Goal: Task Accomplishment & Management: Manage account settings

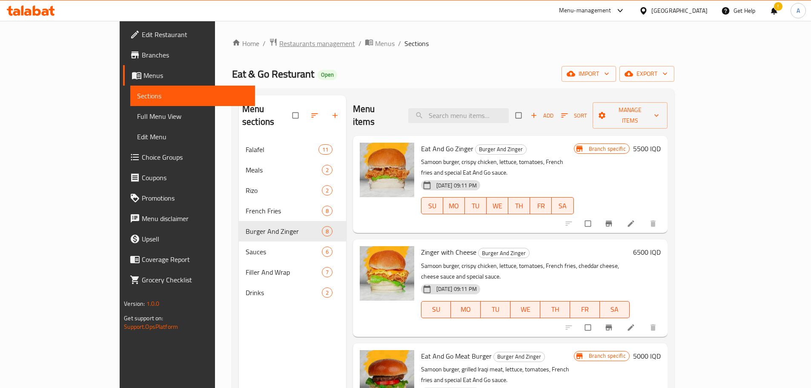
click at [279, 45] on span "Restaurants management" at bounding box center [317, 43] width 76 height 10
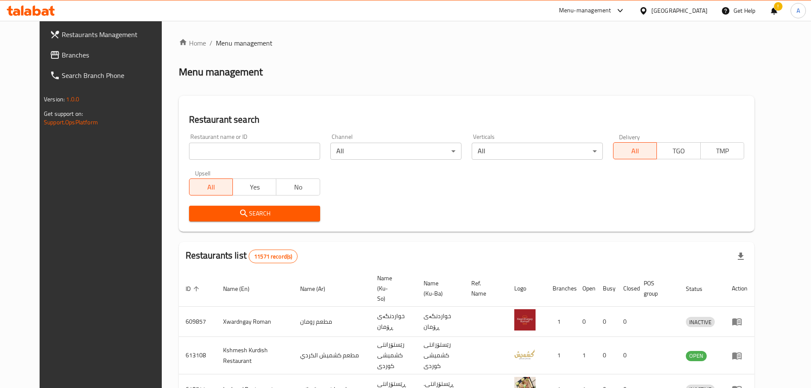
click at [200, 151] on input "search" at bounding box center [254, 151] width 131 height 17
paste input "Kabab Alfaluja Restaurant"
type input "Kabab Alfaluja Restaurant"
click button "Search" at bounding box center [254, 214] width 131 height 16
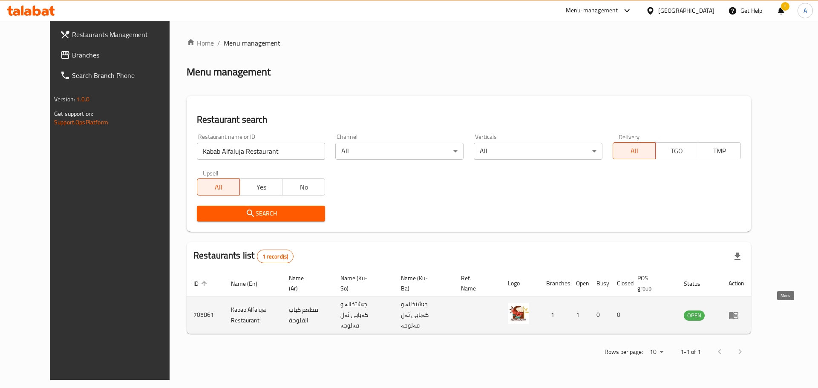
click at [739, 313] on icon "enhanced table" at bounding box center [733, 315] width 10 height 10
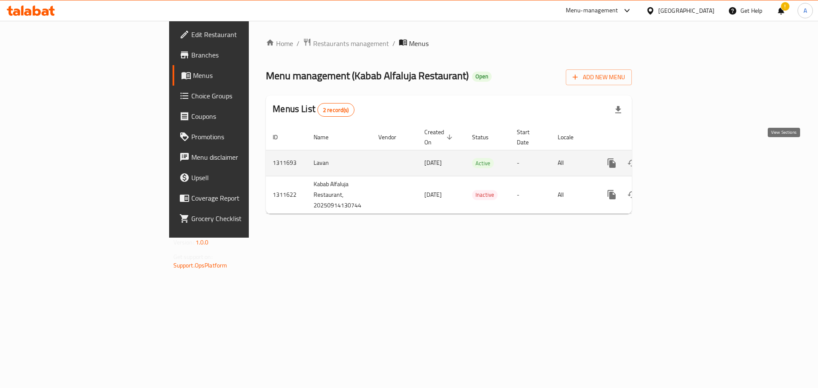
click at [678, 158] on icon "enhanced table" at bounding box center [673, 163] width 10 height 10
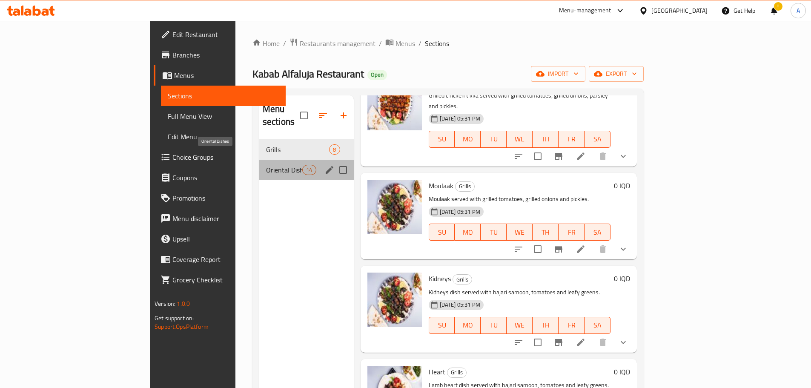
click at [266, 165] on span "Oriental Dishes" at bounding box center [284, 170] width 36 height 10
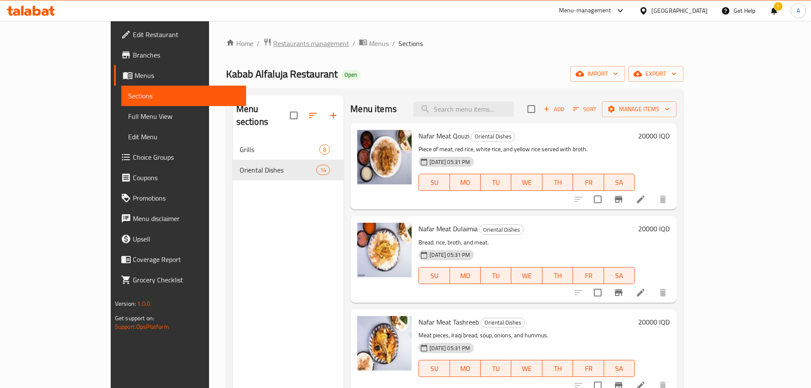
click at [273, 42] on span "Restaurants management" at bounding box center [311, 43] width 76 height 10
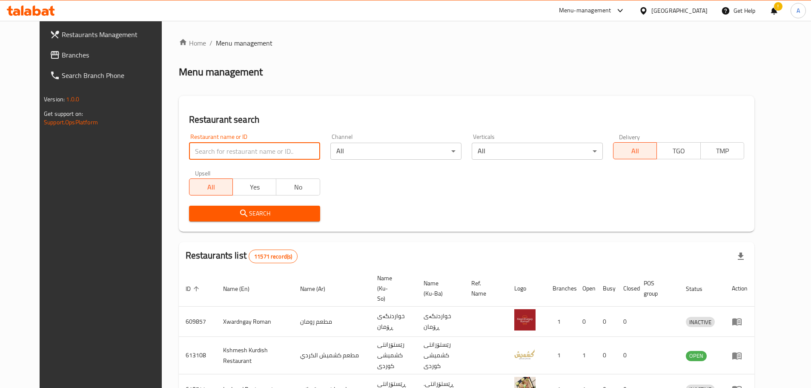
click at [218, 147] on input "search" at bounding box center [254, 151] width 131 height 17
paste input "Bayt Harer"
type input "Bayt Harer"
click button "Search" at bounding box center [254, 214] width 131 height 16
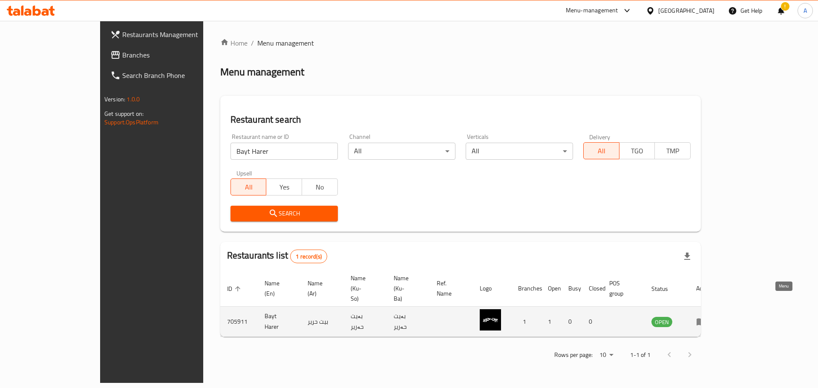
click at [706, 319] on icon "enhanced table" at bounding box center [700, 322] width 9 height 7
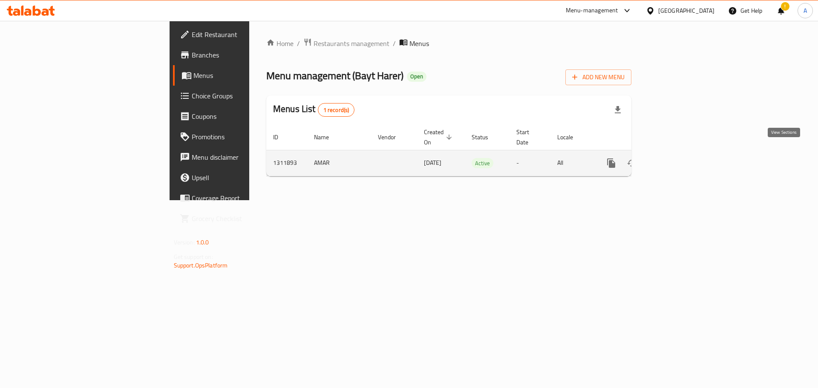
click at [678, 158] on icon "enhanced table" at bounding box center [672, 163] width 10 height 10
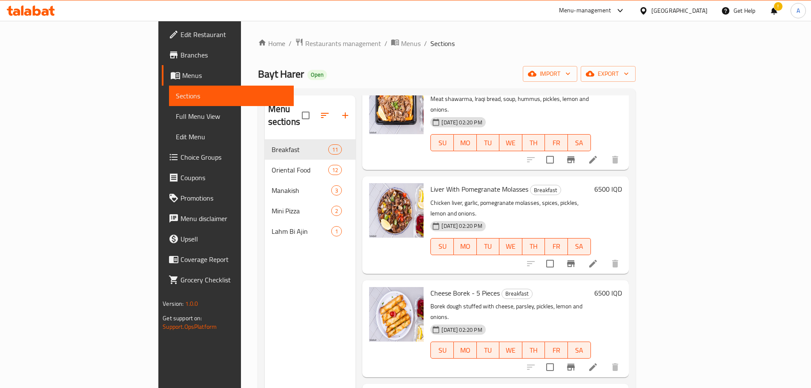
scroll to position [657, 0]
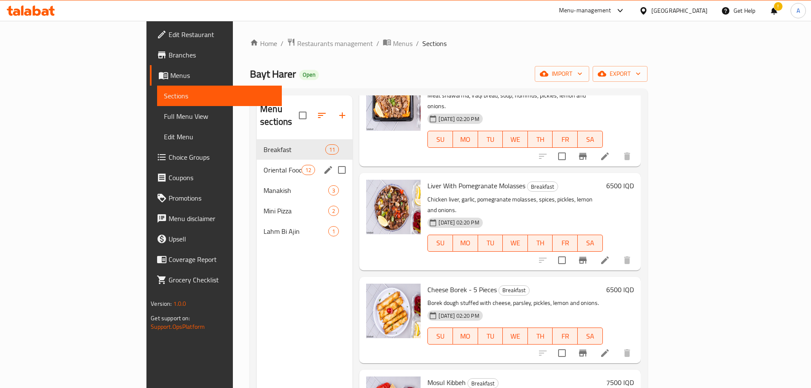
click at [257, 164] on div "Oriental Food 12" at bounding box center [305, 170] width 96 height 20
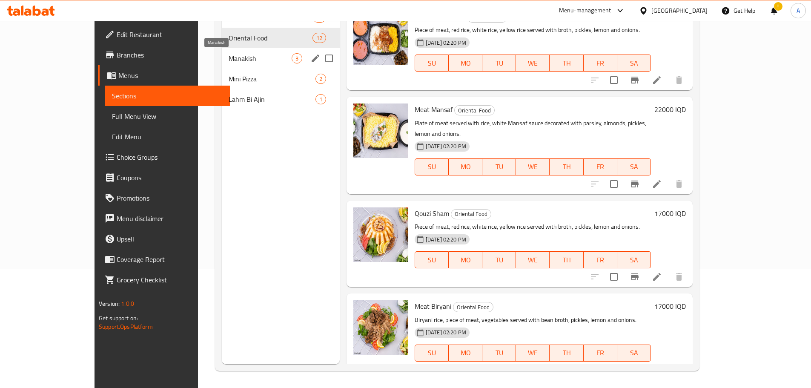
click at [229, 63] on span "Manakish" at bounding box center [260, 58] width 63 height 10
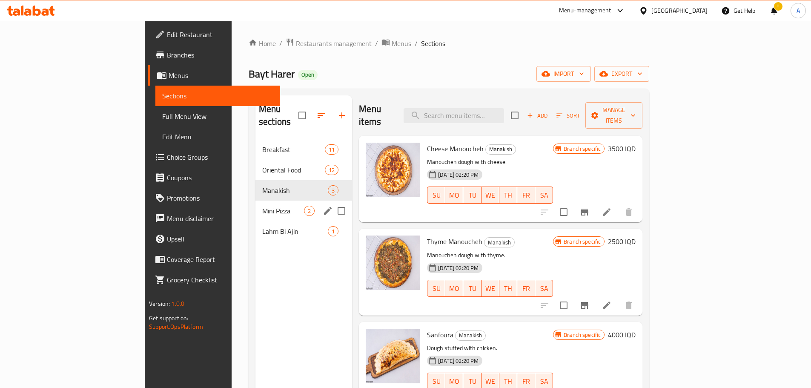
click at [262, 206] on span "Mini Pizza" at bounding box center [283, 211] width 42 height 10
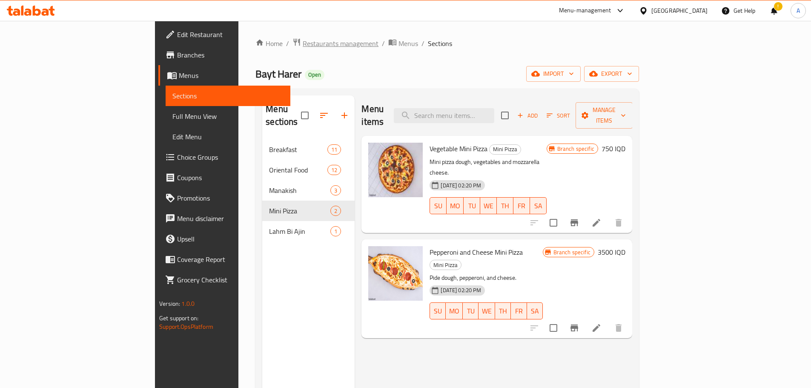
click at [303, 45] on span "Restaurants management" at bounding box center [341, 43] width 76 height 10
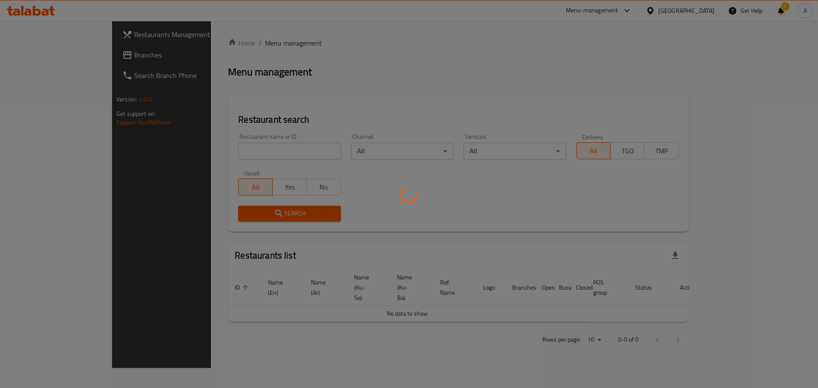
click at [203, 149] on div at bounding box center [409, 194] width 818 height 388
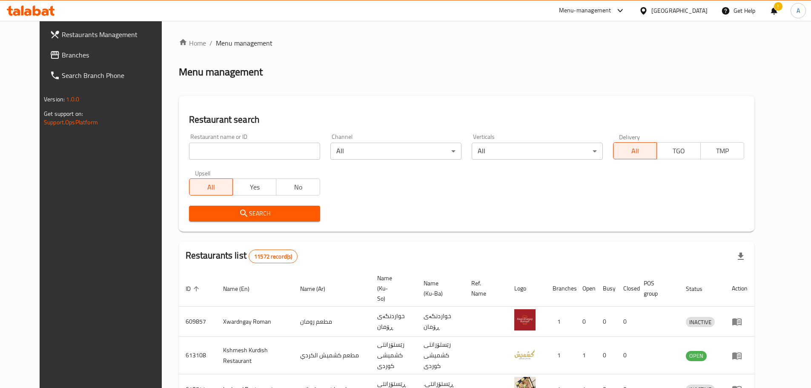
click at [247, 143] on input "search" at bounding box center [254, 151] width 131 height 17
paste input "Pizza Alhatb"
type input "Pizza Alhatb"
click button "Search" at bounding box center [254, 214] width 131 height 16
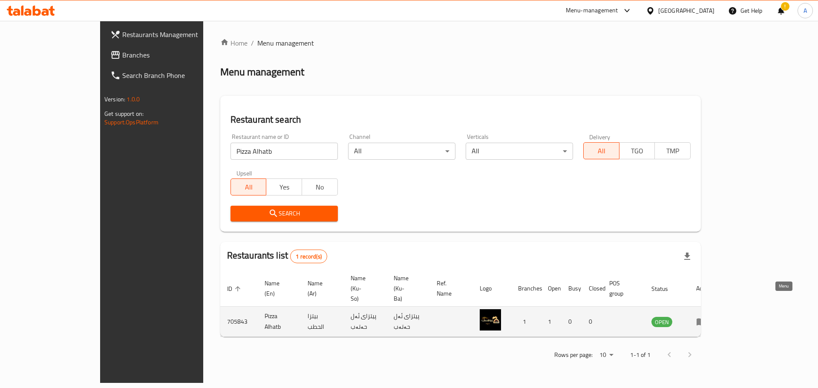
click at [706, 316] on icon "enhanced table" at bounding box center [701, 321] width 10 height 10
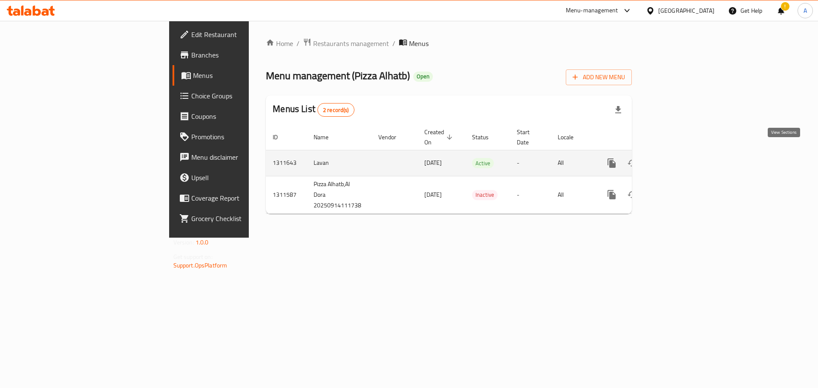
click at [678, 158] on icon "enhanced table" at bounding box center [673, 163] width 10 height 10
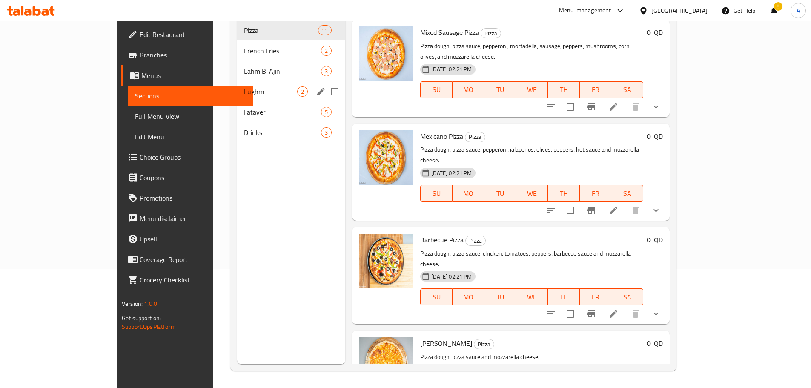
scroll to position [77, 0]
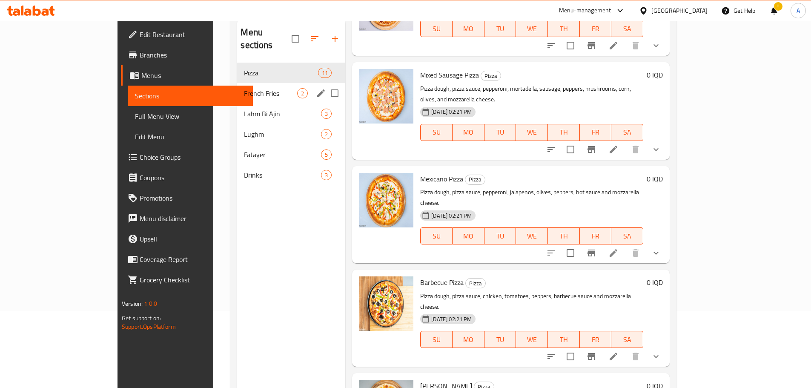
click at [244, 88] on span "French Fries" at bounding box center [270, 93] width 53 height 10
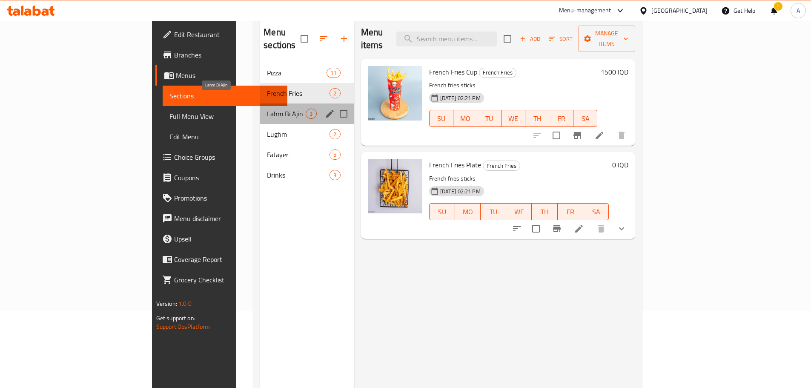
click at [267, 109] on span "Lahm Bi Ajin" at bounding box center [286, 114] width 39 height 10
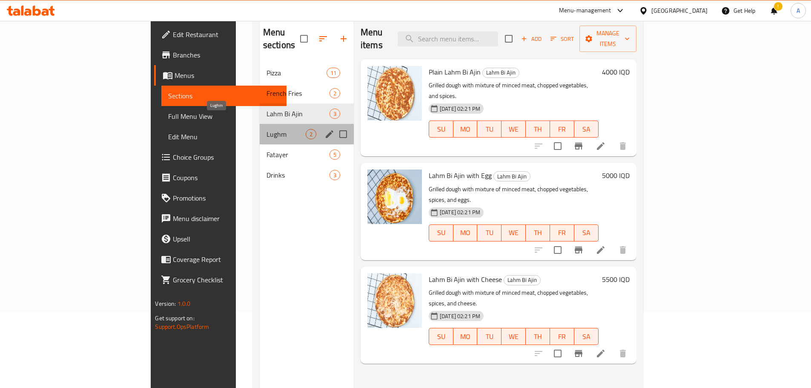
click at [267, 129] on span "Lughm" at bounding box center [286, 134] width 39 height 10
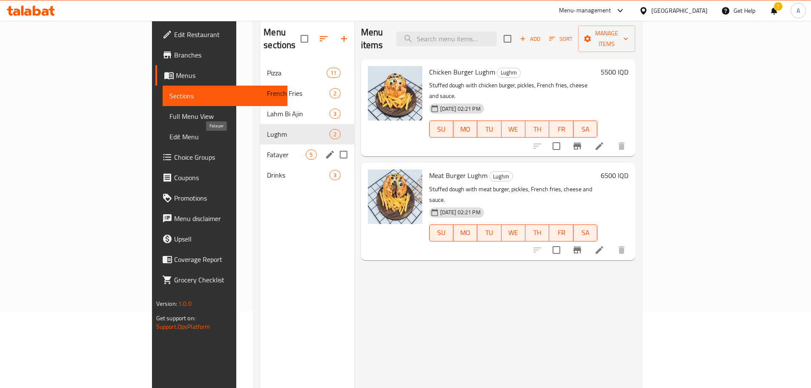
click at [267, 149] on span "Fatayer" at bounding box center [286, 154] width 39 height 10
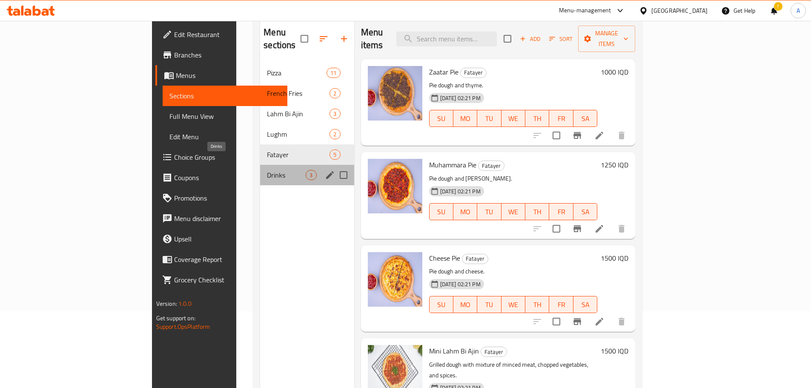
click at [267, 170] on span "Drinks" at bounding box center [286, 175] width 39 height 10
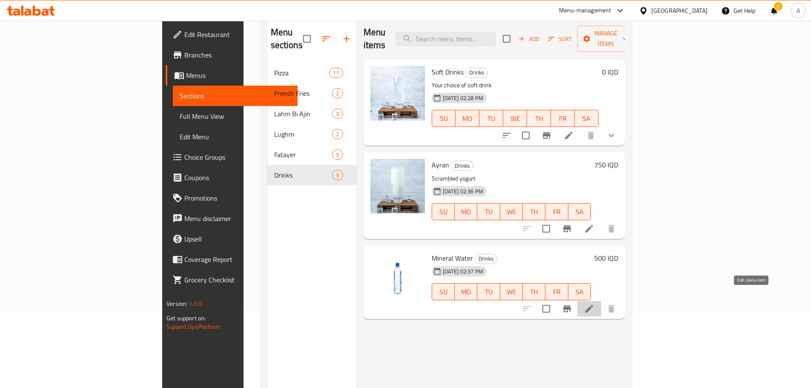
click at [595, 304] on icon at bounding box center [589, 309] width 10 height 10
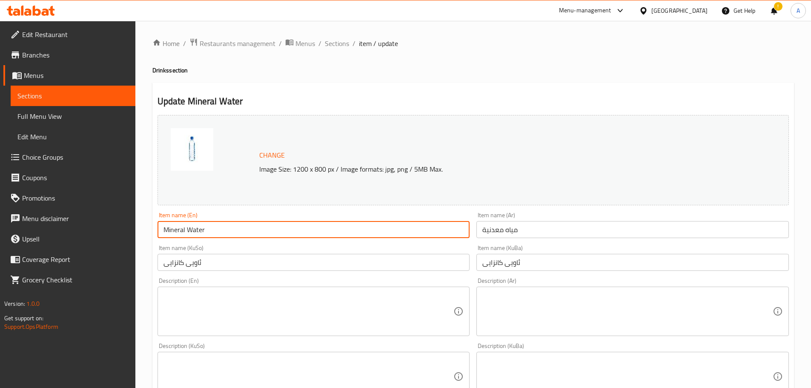
drag, startPoint x: 216, startPoint y: 232, endPoint x: 147, endPoint y: 227, distance: 68.4
click at [147, 227] on div "Home / Restaurants management / Menus / Sections / item / update Drinks section…" at bounding box center [473, 366] width 676 height 691
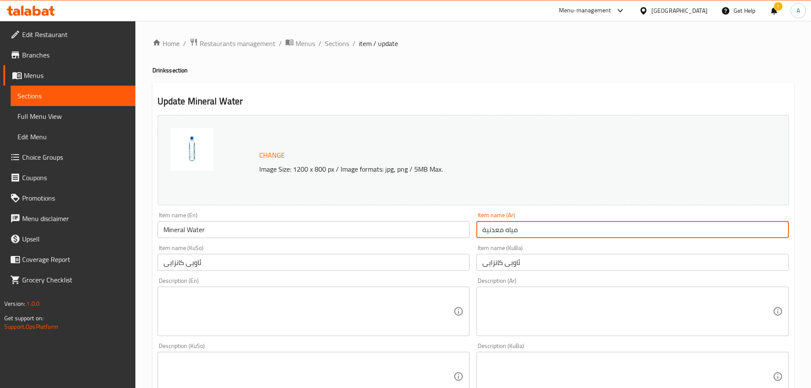
drag, startPoint x: 548, startPoint y: 228, endPoint x: 462, endPoint y: 231, distance: 86.1
click at [462, 231] on div "Change Image Size: 1200 x 800 px / Image formats: jpg, png / 5MB Max. Item name…" at bounding box center [473, 350] width 638 height 477
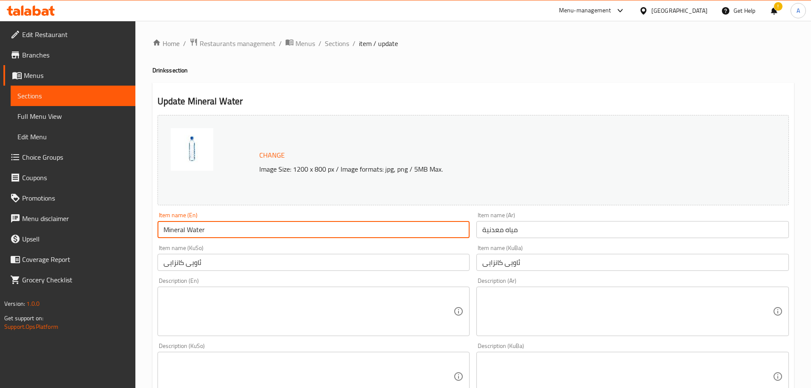
drag, startPoint x: 187, startPoint y: 232, endPoint x: 147, endPoint y: 235, distance: 39.7
click at [147, 235] on div "Home / Restaurants management / Menus / Sections / item / update Drinks section…" at bounding box center [473, 366] width 676 height 691
type input "Water"
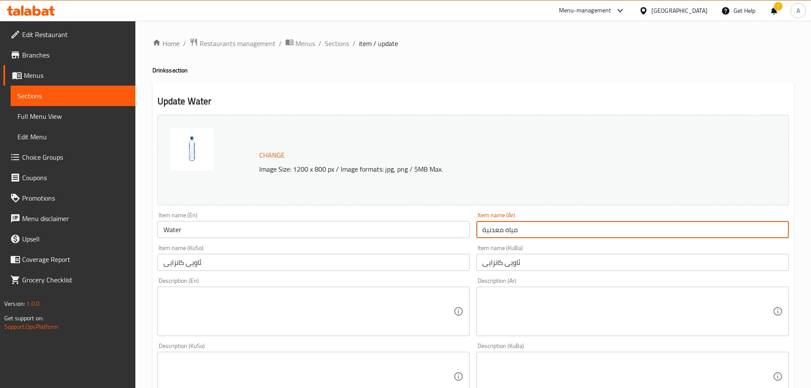
drag, startPoint x: 523, startPoint y: 232, endPoint x: 456, endPoint y: 230, distance: 67.3
click at [456, 230] on div "Change Image Size: 1200 x 800 px / Image formats: jpg, png / 5MB Max. Item name…" at bounding box center [473, 350] width 638 height 477
type input "l"
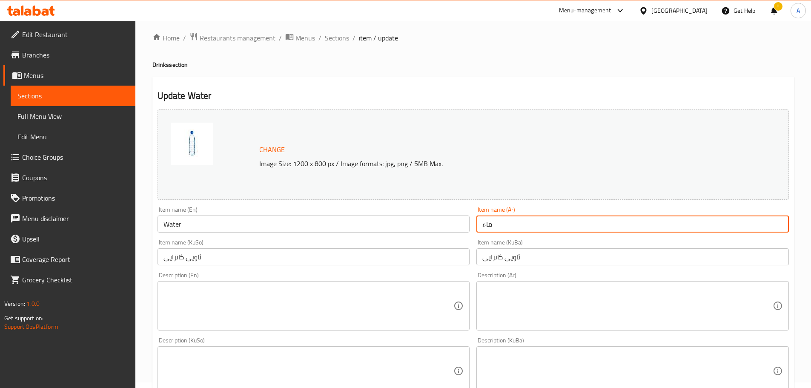
scroll to position [43, 0]
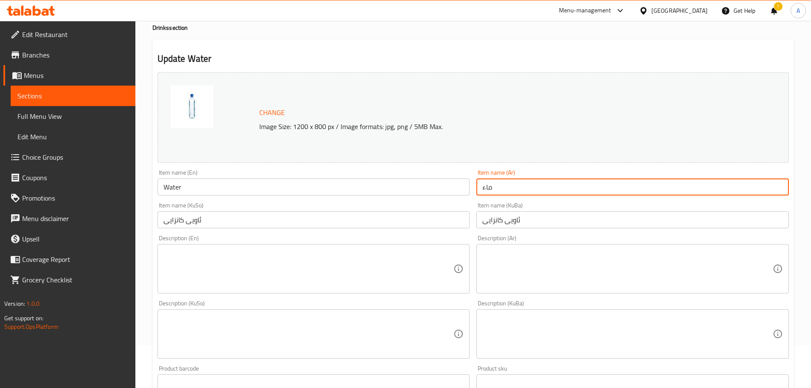
type input "ماء"
click at [232, 276] on textarea at bounding box center [309, 269] width 290 height 40
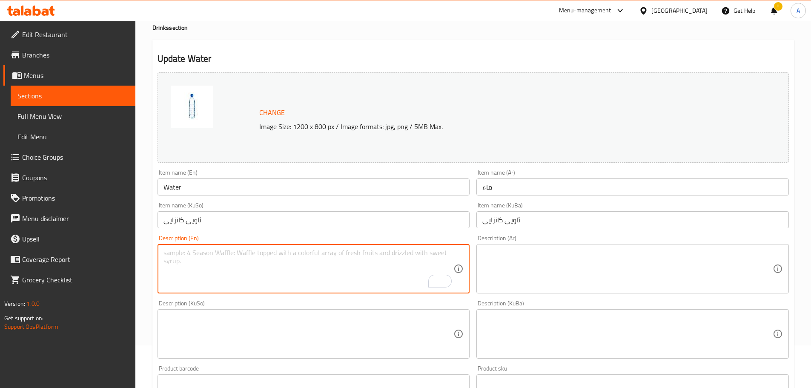
paste textarea "Mineral Water"
type textarea "Mineral Water"
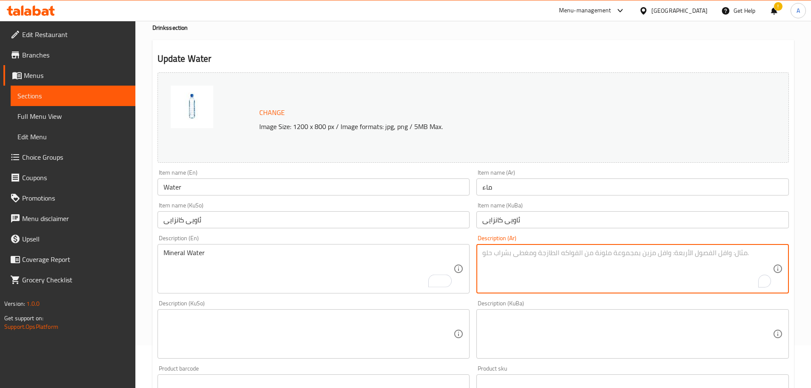
click at [529, 269] on textarea "To enrich screen reader interactions, please activate Accessibility in Grammarl…" at bounding box center [628, 269] width 290 height 40
paste textarea "مياه معدنية"
type textarea "مياه معدنية"
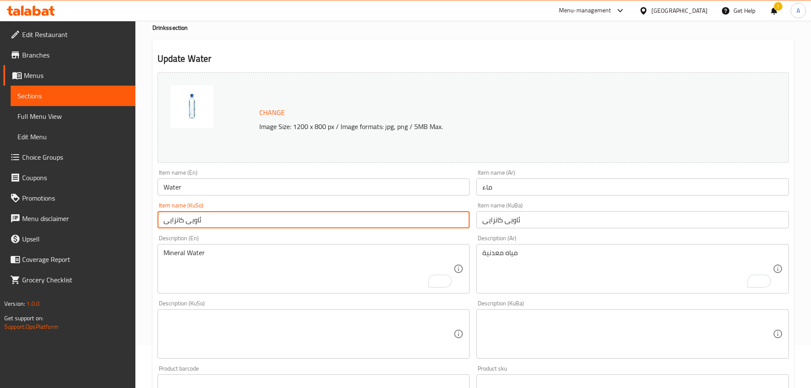
drag, startPoint x: 186, startPoint y: 224, endPoint x: 161, endPoint y: 221, distance: 25.2
click at [161, 221] on input "ئاویی کانزایی" at bounding box center [314, 219] width 313 height 17
type input "ئاویی"
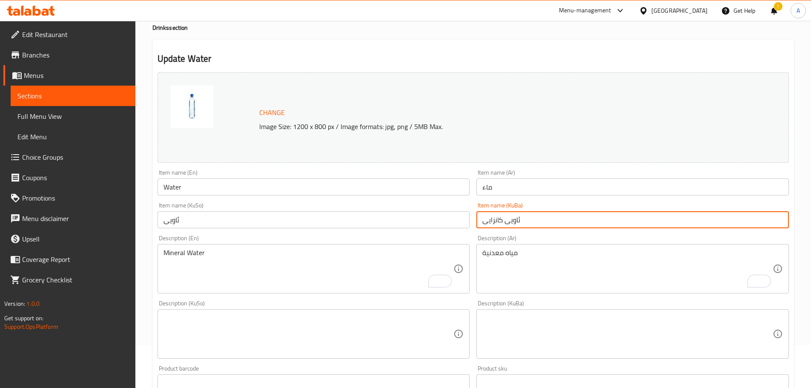
drag, startPoint x: 504, startPoint y: 223, endPoint x: 473, endPoint y: 227, distance: 31.0
click at [473, 227] on div "Item name (KuBa) ئاویی کانزایی Item name (KuBa)" at bounding box center [632, 215] width 319 height 33
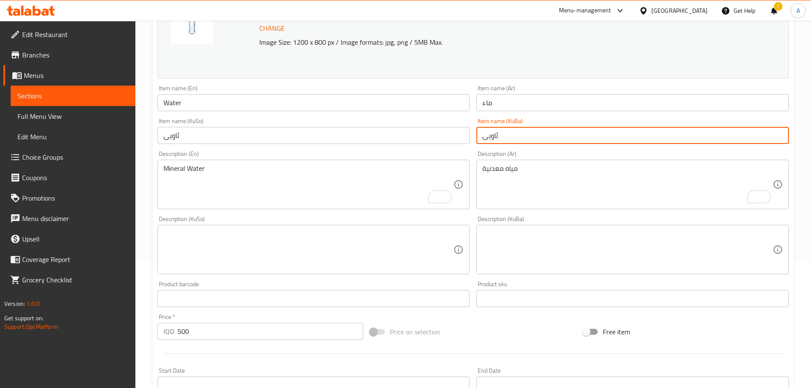
scroll to position [128, 0]
click at [533, 136] on input "ئاویی کانزایی" at bounding box center [633, 134] width 313 height 17
click at [531, 132] on input "ئاویی کانزایی" at bounding box center [633, 134] width 313 height 17
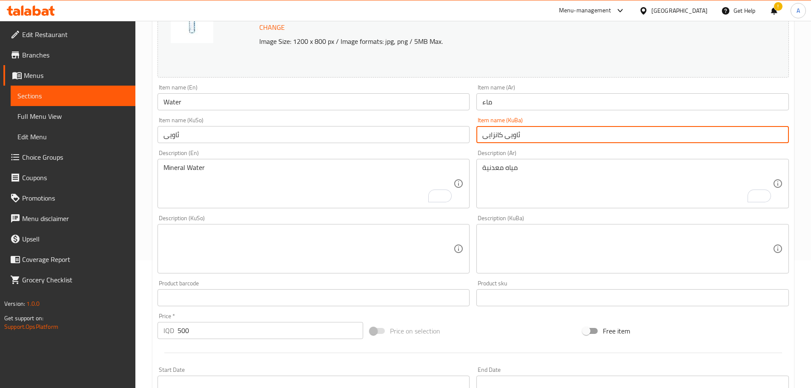
click at [528, 133] on input "ئاویی کانزایی" at bounding box center [633, 134] width 313 height 17
drag, startPoint x: 505, startPoint y: 137, endPoint x: 482, endPoint y: 141, distance: 23.3
click at [482, 141] on input "ئاویی کانزایی" at bounding box center [633, 134] width 313 height 17
type input "ئاویی"
click at [535, 241] on textarea at bounding box center [628, 249] width 290 height 40
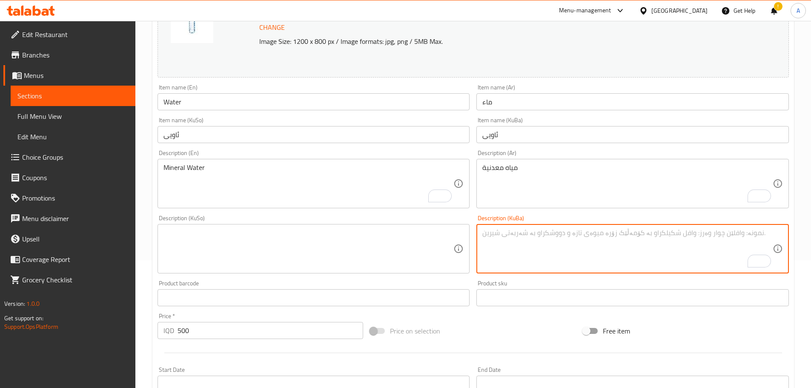
paste textarea "ئاویی کانزایی"
type textarea "ئاویی کانزایی"
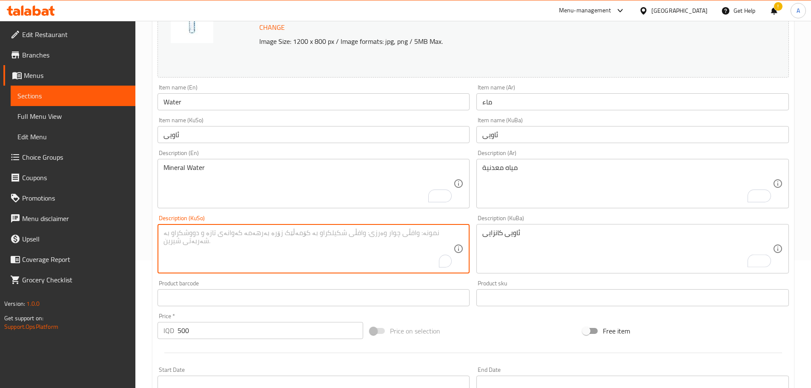
click at [308, 250] on textarea "To enrich screen reader interactions, please activate Accessibility in Grammarl…" at bounding box center [309, 249] width 290 height 40
paste textarea "ئاویی کانزایی"
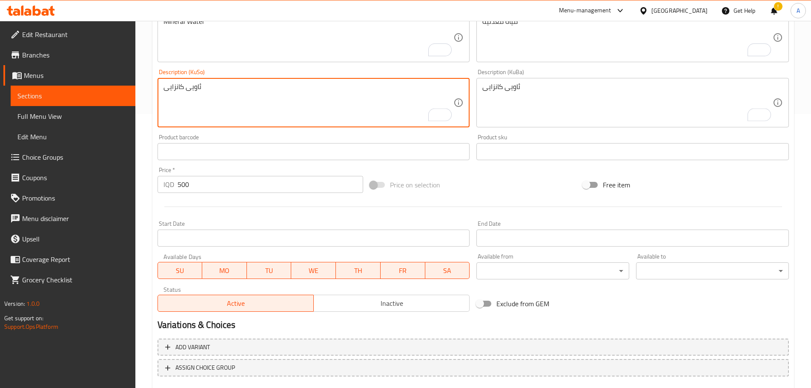
scroll to position [324, 0]
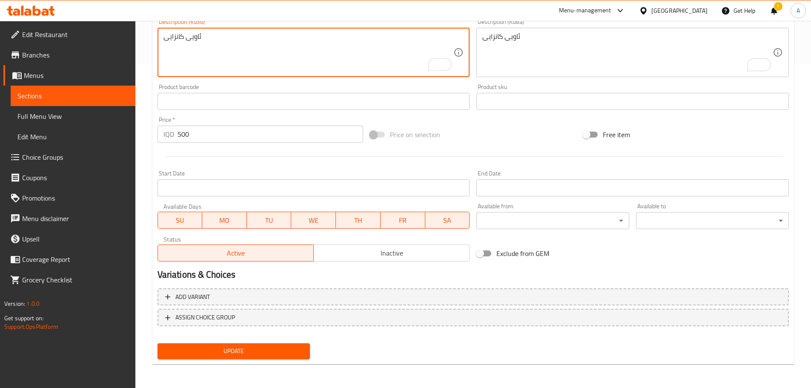
type textarea "ئاویی کانزایی"
click at [254, 349] on span "Update" at bounding box center [233, 351] width 139 height 11
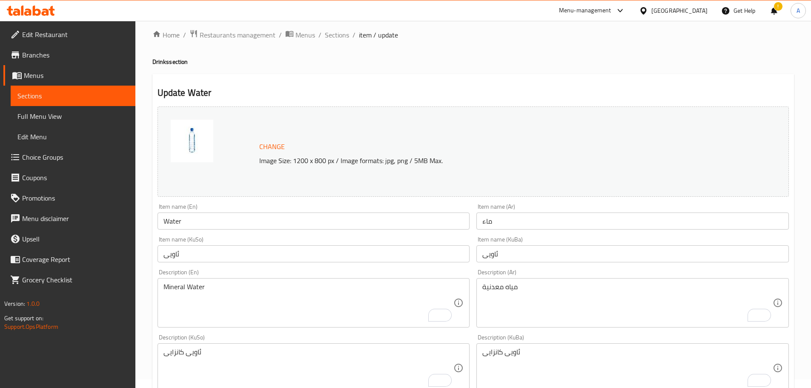
scroll to position [0, 0]
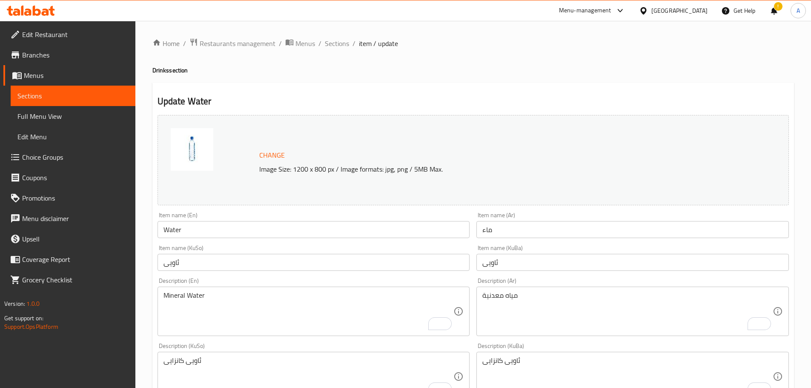
click at [31, 76] on span "Menus" at bounding box center [76, 75] width 105 height 10
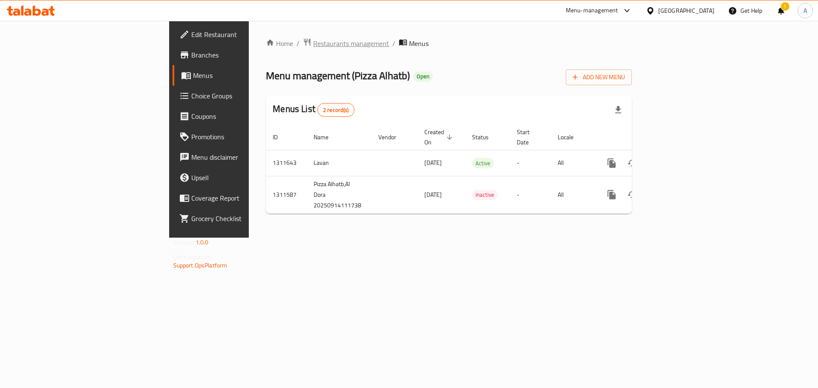
click at [313, 40] on span "Restaurants management" at bounding box center [351, 43] width 76 height 10
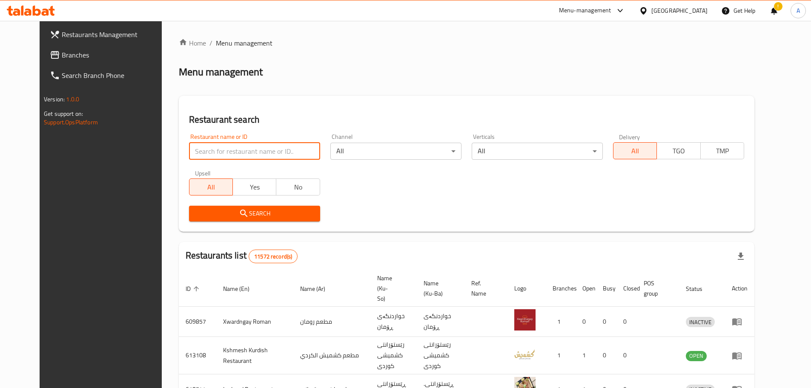
click at [236, 147] on input "search" at bounding box center [254, 151] width 131 height 17
paste input "Dejaj Abu Hussein"
type input "Dejaj Abu Hussein"
click button "Search" at bounding box center [254, 214] width 131 height 16
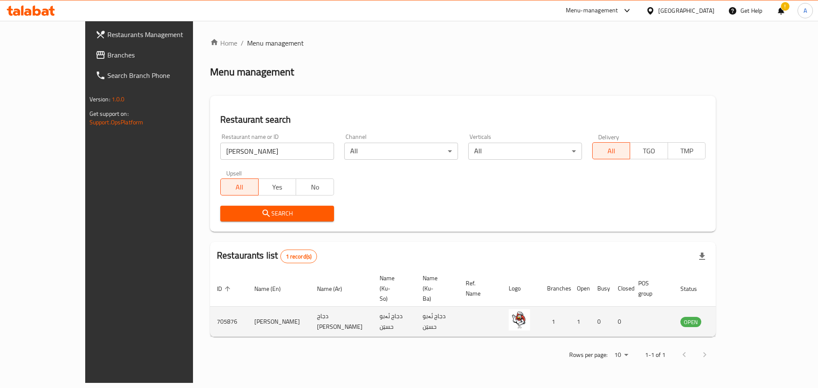
click at [747, 307] on td "enhanced table" at bounding box center [732, 322] width 29 height 30
click at [735, 316] on icon "enhanced table" at bounding box center [730, 321] width 10 height 10
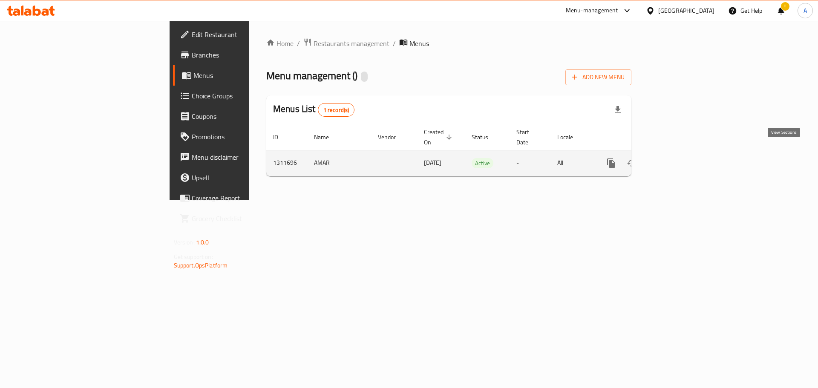
click at [678, 158] on icon "enhanced table" at bounding box center [672, 163] width 10 height 10
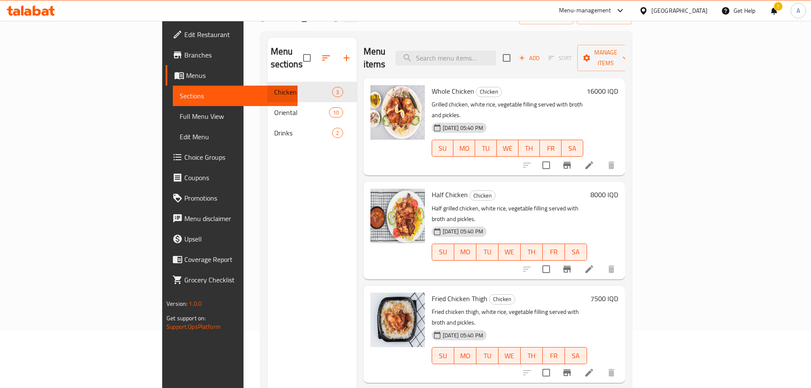
scroll to position [43, 0]
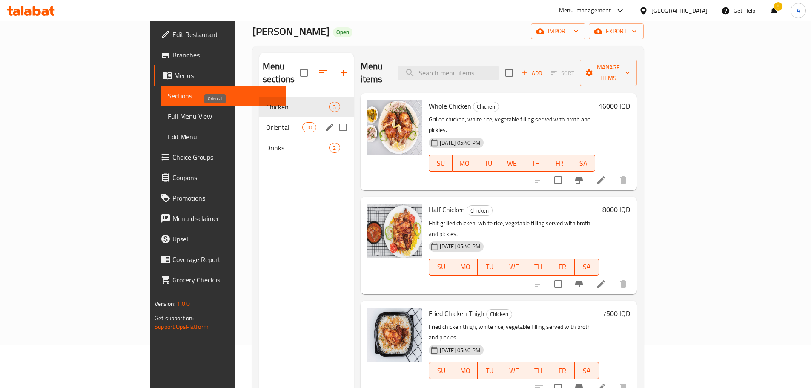
click at [266, 122] on span "Oriental" at bounding box center [284, 127] width 36 height 10
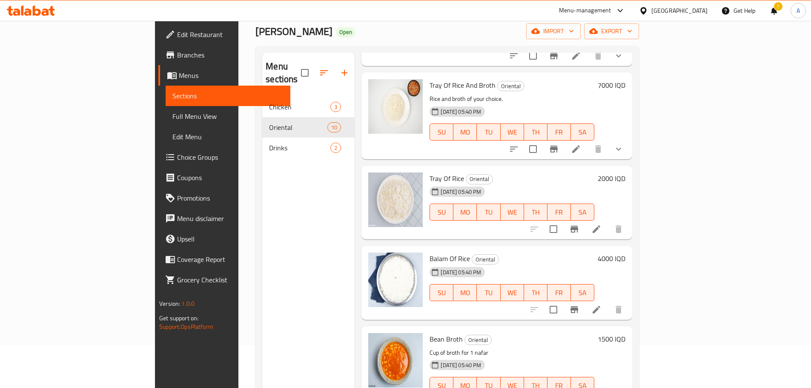
scroll to position [128, 0]
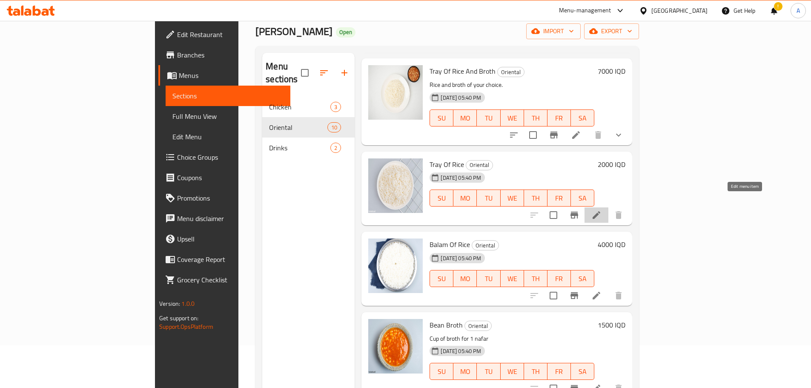
click at [601, 211] on icon at bounding box center [597, 215] width 8 height 8
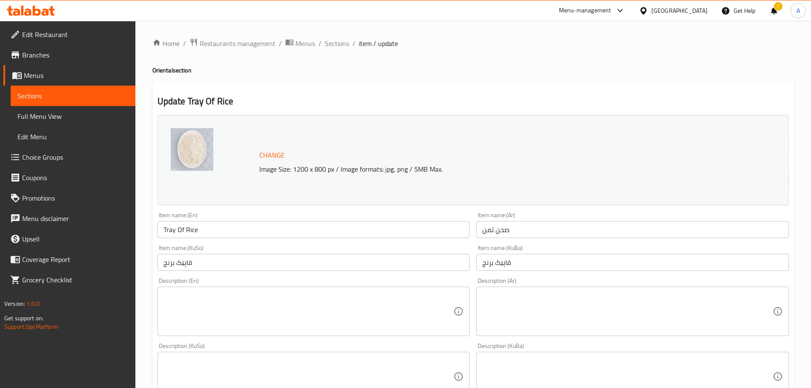
click at [536, 316] on textarea at bounding box center [628, 311] width 290 height 40
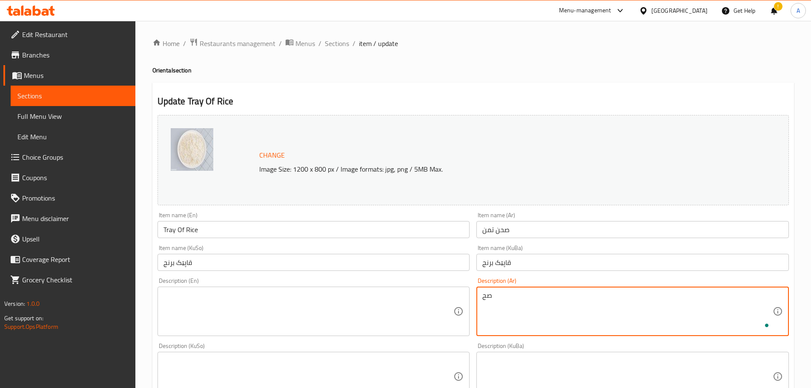
type textarea "ص"
drag, startPoint x: 543, startPoint y: 299, endPoint x: 480, endPoint y: 298, distance: 62.6
click at [480, 298] on div "صحن رز حجم وسط Description (Ar)" at bounding box center [633, 311] width 313 height 49
type textarea "صحن رز حجم وسط"
drag, startPoint x: 540, startPoint y: 296, endPoint x: 482, endPoint y: 297, distance: 58.4
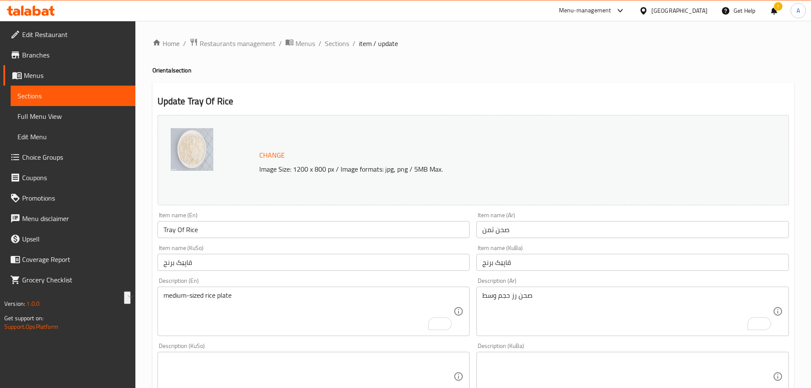
click at [628, 356] on div "Description (KuBa)" at bounding box center [633, 376] width 313 height 49
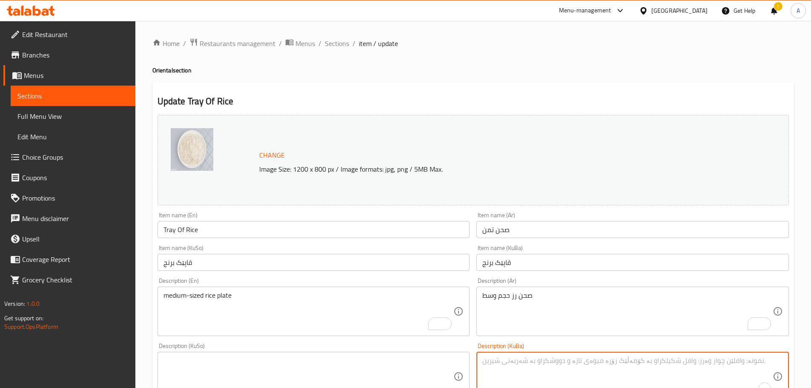
paste textarea "قاپێکی برنج قەبارە مامناوەند"
type textarea "قاپێکی برنج قەبارە مامناوەند"
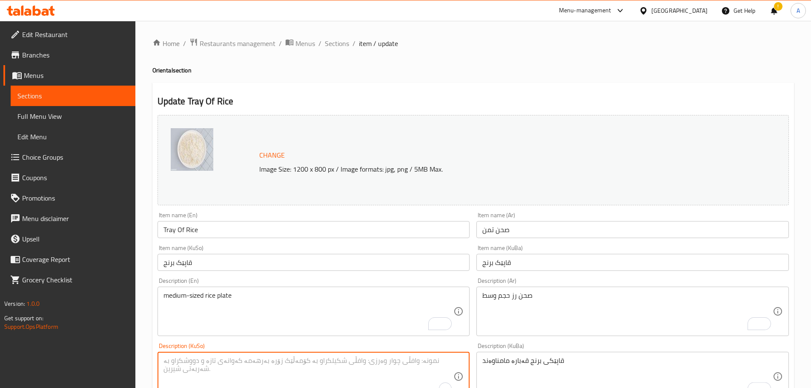
click at [408, 367] on textarea "To enrich screen reader interactions, please activate Accessibility in Grammarl…" at bounding box center [309, 376] width 290 height 40
paste textarea "قاپێکی برنج قەبارە مامناوەند"
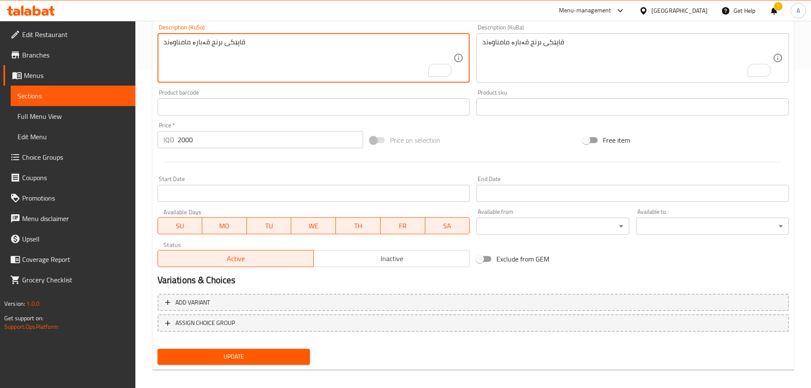
scroll to position [324, 0]
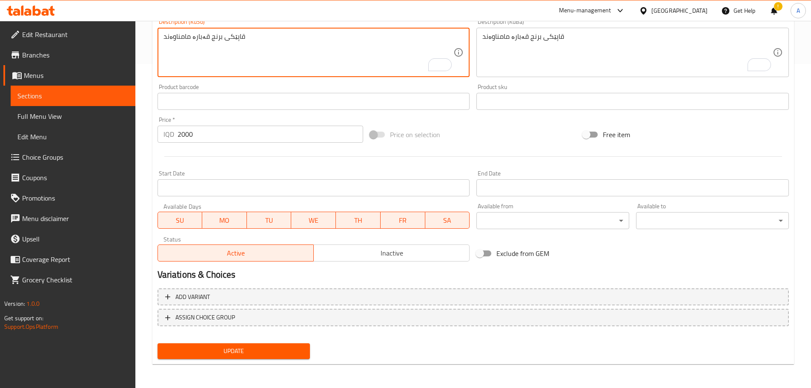
type textarea "قاپێکی برنج قەبارە مامناوەند"
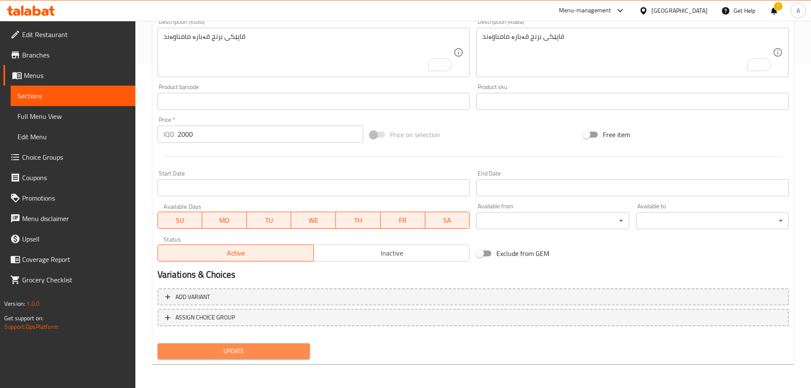
click at [256, 349] on span "Update" at bounding box center [233, 351] width 139 height 11
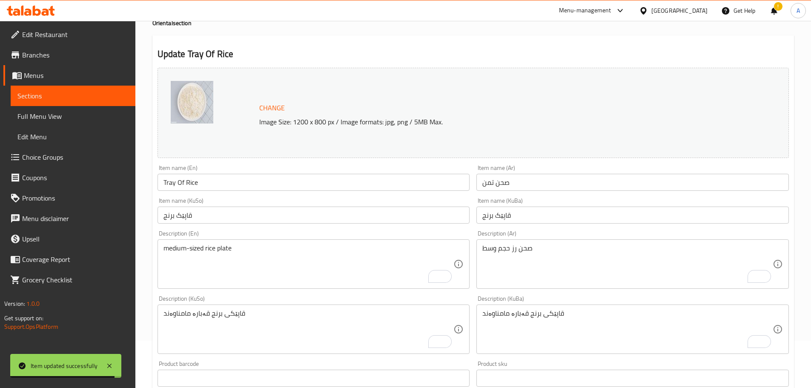
scroll to position [26, 0]
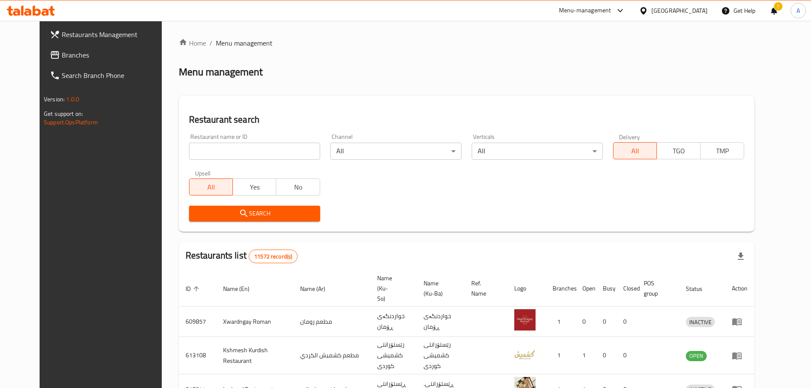
scroll to position [43, 0]
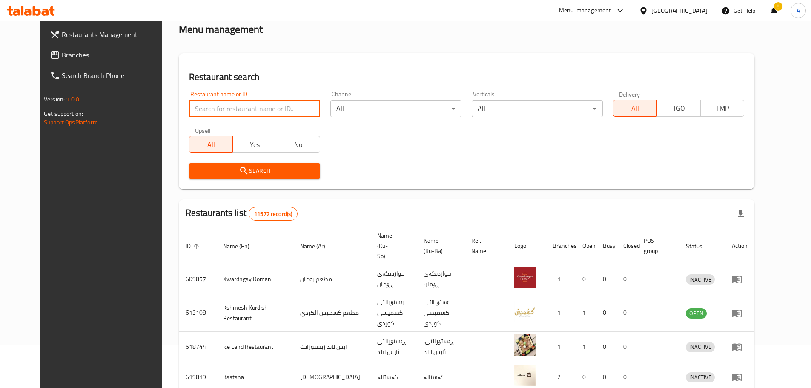
click at [218, 104] on input "search" at bounding box center [254, 108] width 131 height 17
paste input "[PERSON_NAME]"
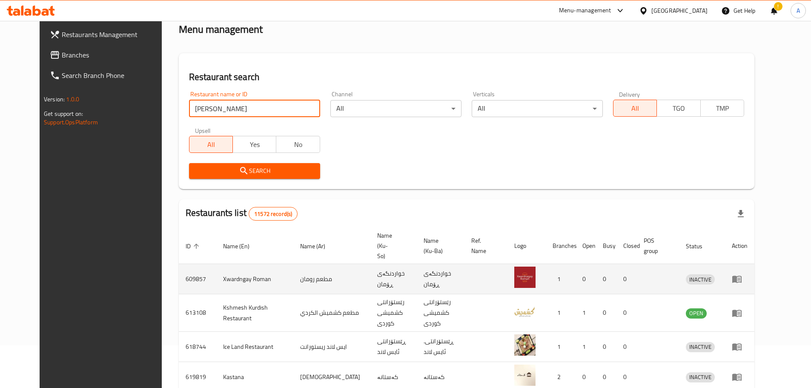
type input "[PERSON_NAME]"
click button "Search" at bounding box center [254, 171] width 131 height 16
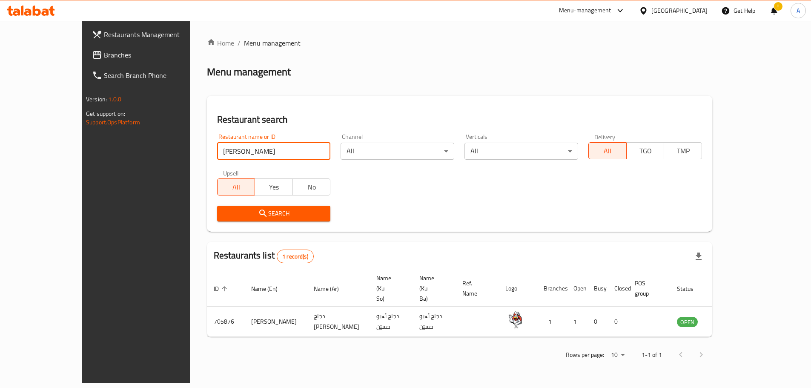
scroll to position [0, 0]
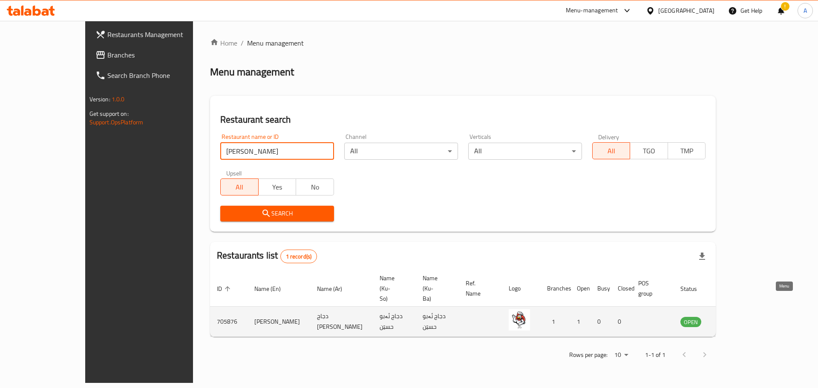
click at [735, 316] on icon "enhanced table" at bounding box center [730, 321] width 10 height 10
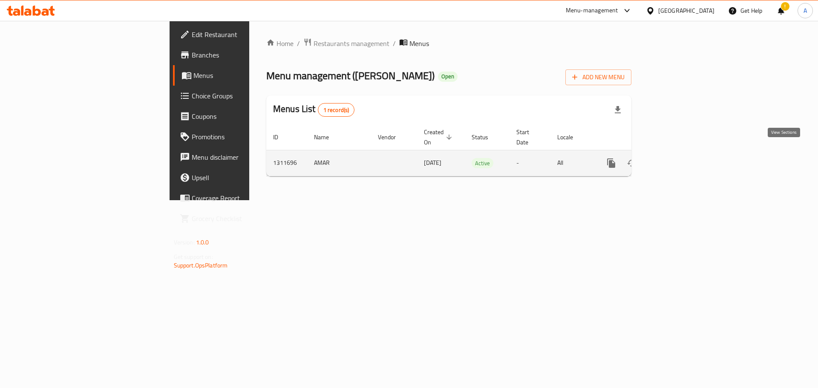
click at [678, 158] on icon "enhanced table" at bounding box center [672, 163] width 10 height 10
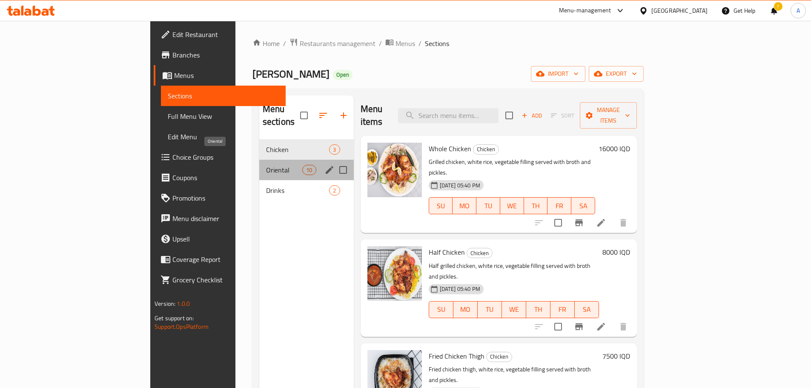
click at [266, 165] on span "Oriental" at bounding box center [284, 170] width 36 height 10
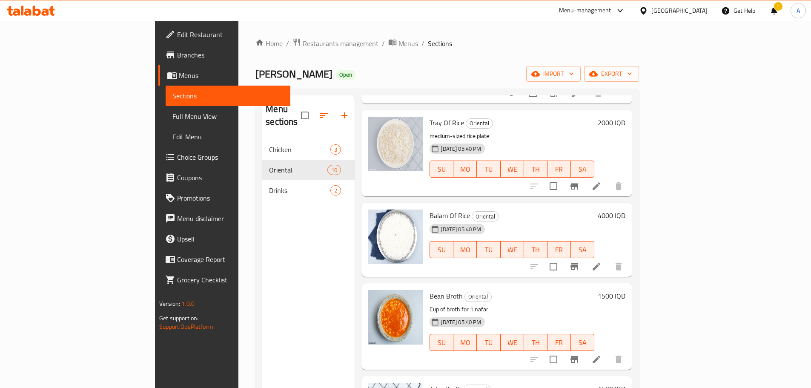
scroll to position [213, 0]
click at [601, 262] on icon at bounding box center [597, 266] width 8 height 8
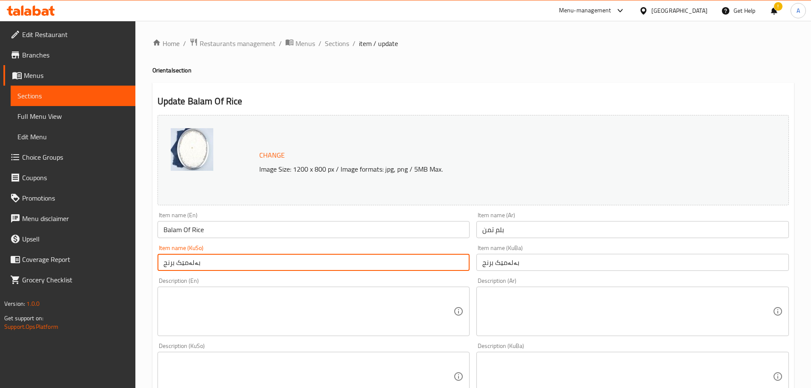
drag, startPoint x: 207, startPoint y: 264, endPoint x: 156, endPoint y: 264, distance: 51.1
click at [156, 264] on div "Item name (KuSo) بەلەمێک برنج Item name (KuSo)" at bounding box center [313, 257] width 319 height 33
click at [226, 314] on textarea at bounding box center [309, 311] width 290 height 40
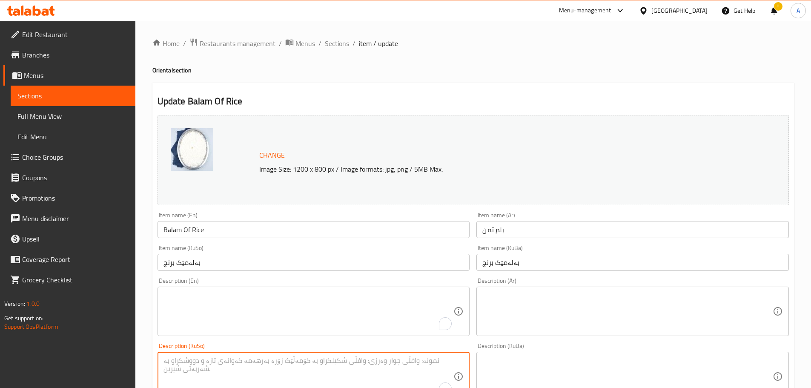
click at [237, 363] on textarea "To enrich screen reader interactions, please activate Accessibility in Grammarl…" at bounding box center [309, 376] width 290 height 40
paste textarea "بەلەمێک برنج"
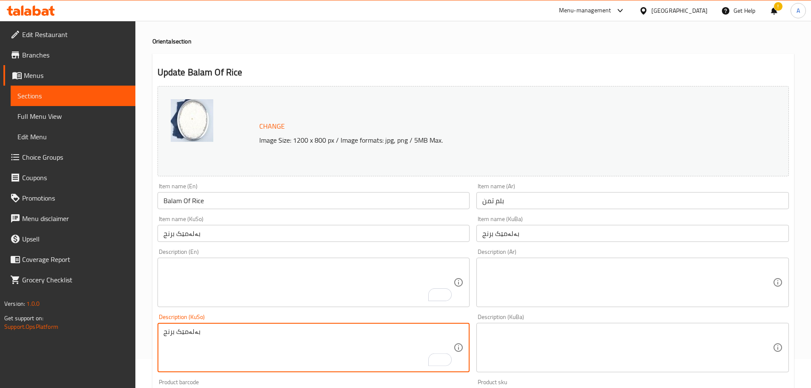
scroll to position [43, 0]
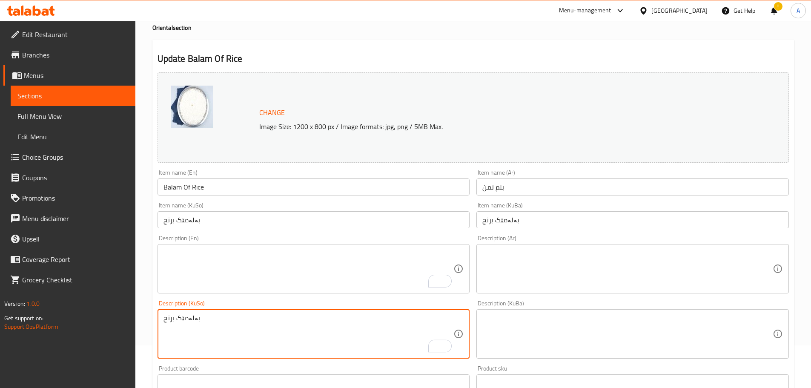
type textarea "بەلەمێک برنج"
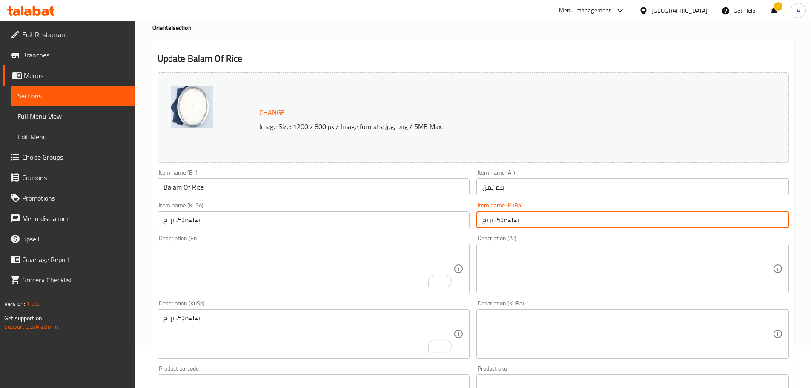
drag, startPoint x: 526, startPoint y: 222, endPoint x: 482, endPoint y: 223, distance: 43.9
click at [482, 223] on input "بەلەمێک برنج" at bounding box center [633, 219] width 313 height 17
click at [510, 335] on textarea at bounding box center [628, 334] width 290 height 40
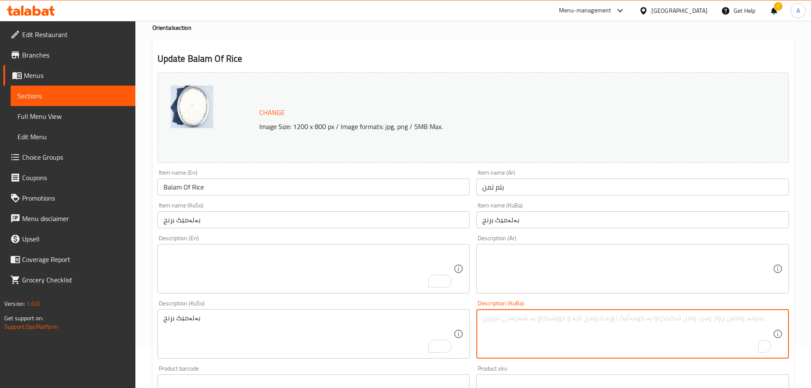
paste textarea "بەلەمێک برنج"
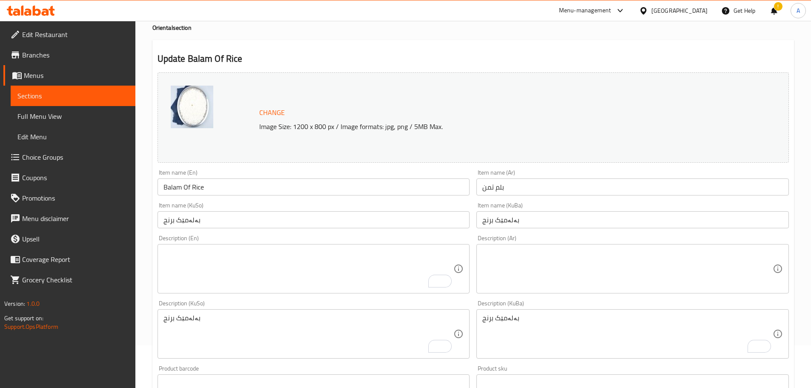
click at [480, 322] on div "بەلەمێک برنج Description (KuBa)" at bounding box center [633, 333] width 313 height 49
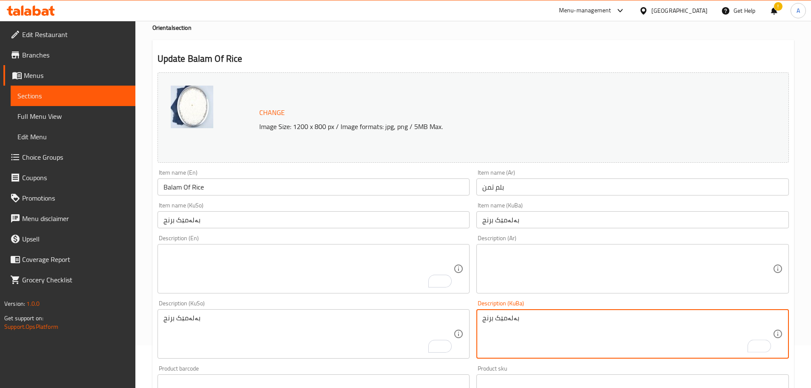
paste textarea "قەبارەی گەورە"
type textarea "بەلەمێک برنج قەبارەی گەورە"
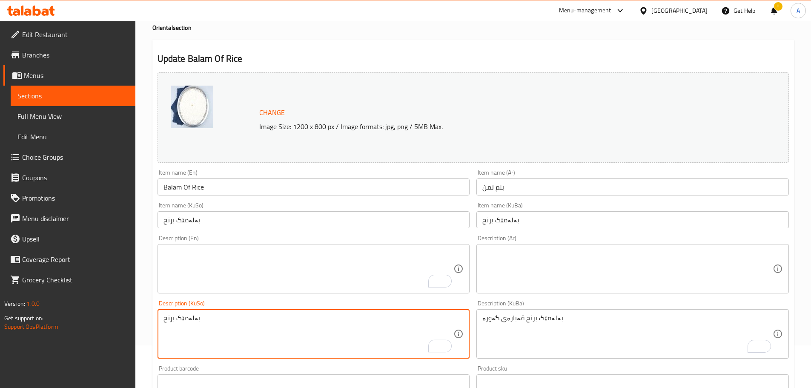
paste textarea "قەبارەی گەورە"
type textarea "قەبارەی گەورەبەلەمێک برنج"
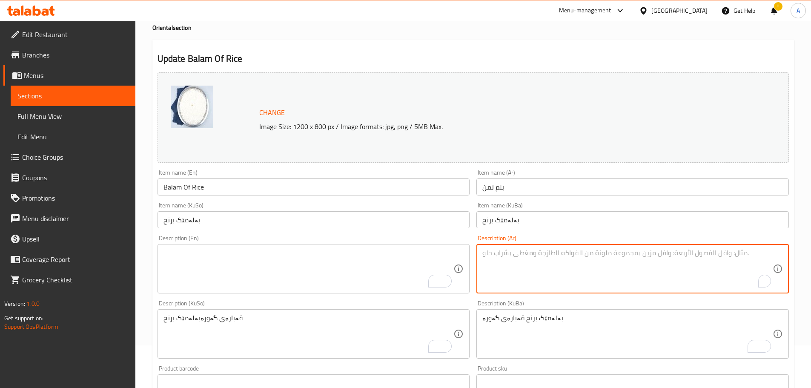
click at [579, 268] on textarea "To enrich screen reader interactions, please activate Accessibility in Grammarl…" at bounding box center [628, 269] width 290 height 40
drag, startPoint x: 550, startPoint y: 263, endPoint x: 482, endPoint y: 258, distance: 67.9
click at [482, 258] on div "بلم رز حجم كبير Description (Ar)" at bounding box center [633, 268] width 313 height 49
type textarea "بلم رز حجم كبير"
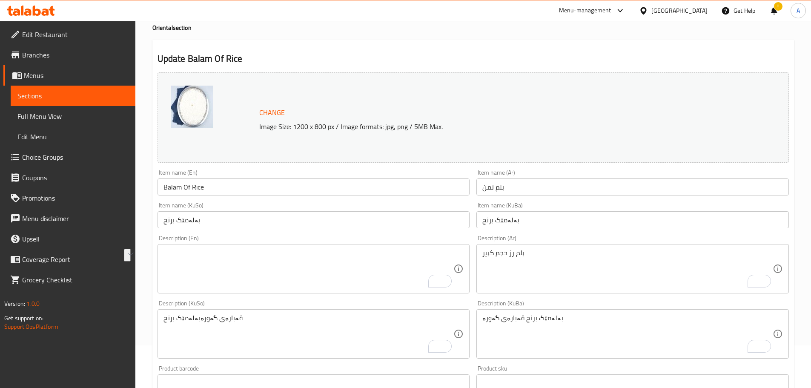
click at [333, 246] on div "Description (En)" at bounding box center [314, 268] width 313 height 49
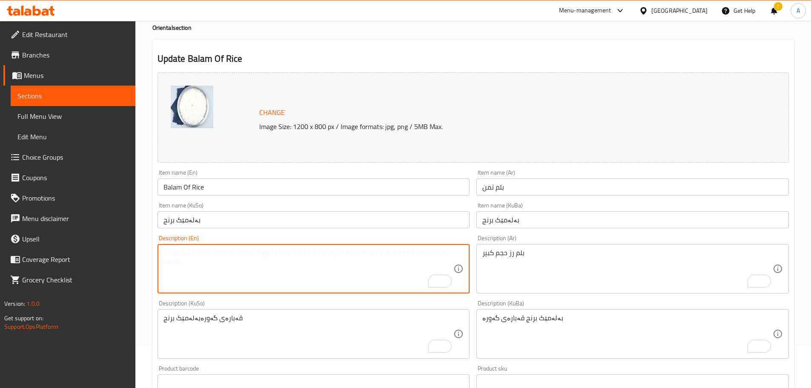
paste textarea "Large rice porridge"
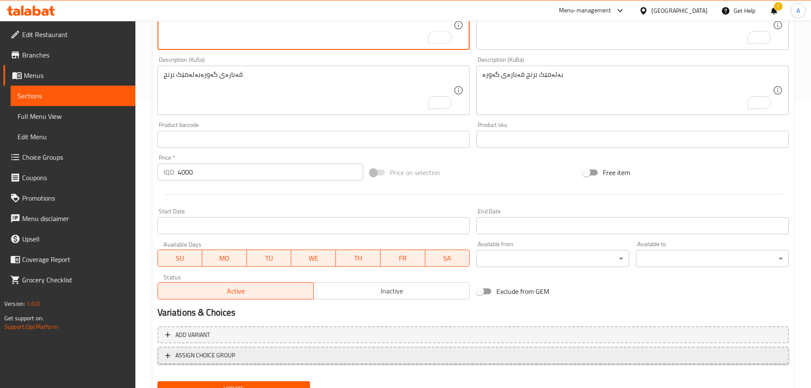
scroll to position [324, 0]
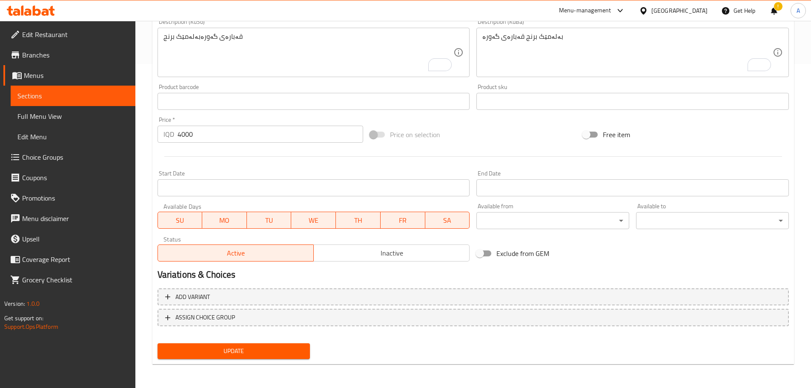
type textarea "Large rice porridge"
click at [247, 354] on span "Update" at bounding box center [233, 351] width 139 height 11
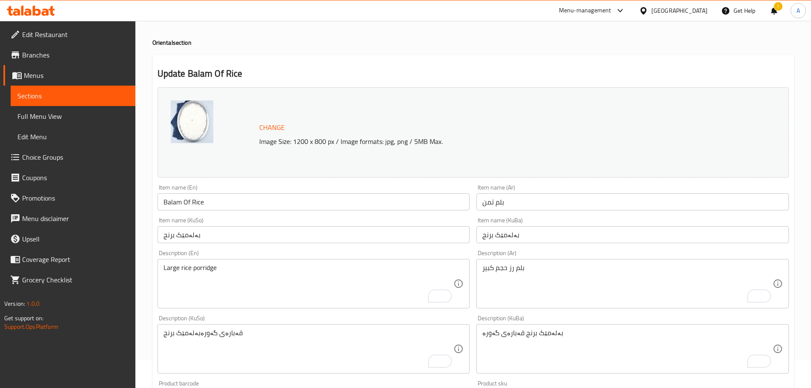
scroll to position [26, 0]
